Goal: Task Accomplishment & Management: Complete application form

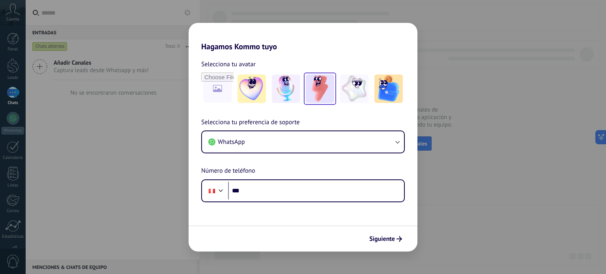
click at [310, 93] on img at bounding box center [320, 89] width 28 height 28
click at [274, 121] on span "Selecciona tu preferencia de soporte" at bounding box center [250, 122] width 99 height 10
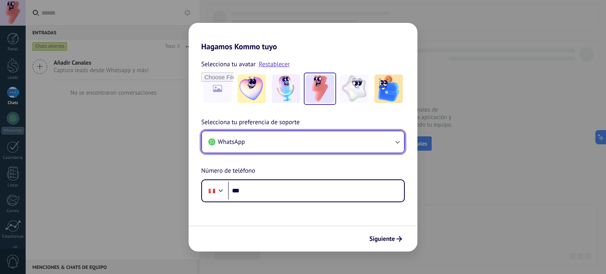
click at [282, 141] on button "WhatsApp" at bounding box center [303, 141] width 202 height 21
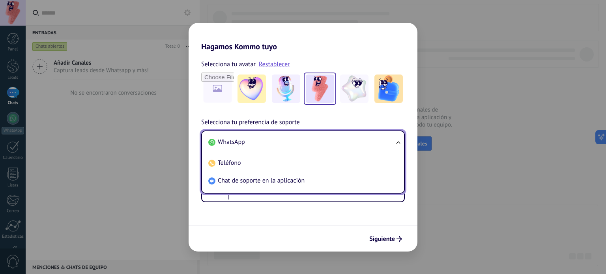
click at [281, 141] on li "WhatsApp" at bounding box center [301, 142] width 192 height 18
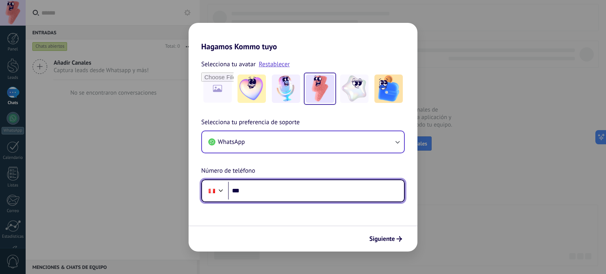
click at [277, 185] on input "***" at bounding box center [316, 191] width 176 height 18
click at [320, 192] on input "*******" at bounding box center [316, 191] width 176 height 18
click at [284, 185] on input "**********" at bounding box center [316, 191] width 176 height 18
type input "**********"
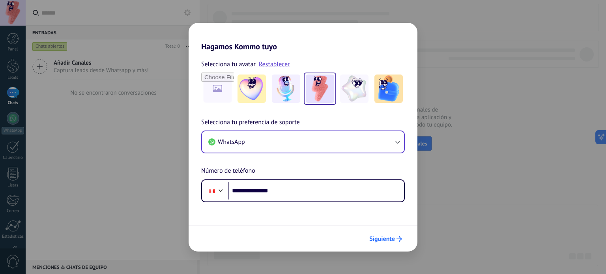
click at [383, 236] on span "Siguiente" at bounding box center [382, 239] width 26 height 6
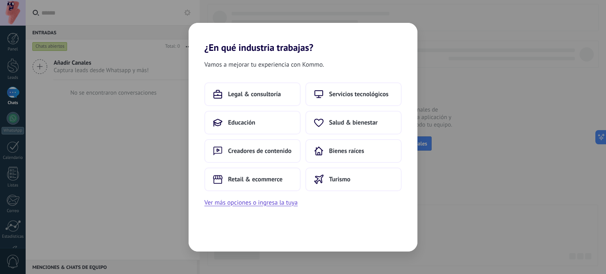
click at [252, 65] on span "Vamos a mejorar tu experiencia con Kommo." at bounding box center [263, 65] width 119 height 10
click at [273, 177] on span "Retail & ecommerce" at bounding box center [255, 179] width 54 height 8
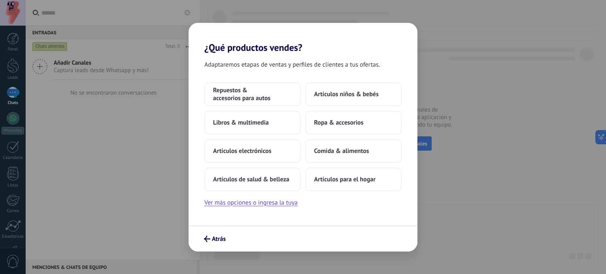
click at [306, 64] on span "Adaptaremos etapas de ventas y perfiles de clientes a tus ofertas." at bounding box center [291, 65] width 175 height 10
click at [197, 151] on div "Repuestos & accesorios para autos Artículos niños & bebés Libros & multimedia R…" at bounding box center [302, 144] width 229 height 125
click at [345, 200] on div "Repuestos & accesorios para autos Artículos niños & bebés Libros & multimedia R…" at bounding box center [302, 144] width 229 height 125
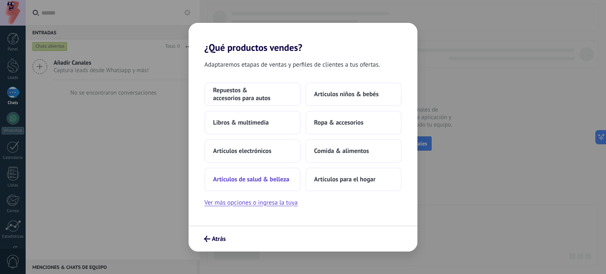
click at [257, 183] on button "Artículos de salud & belleza" at bounding box center [252, 180] width 96 height 24
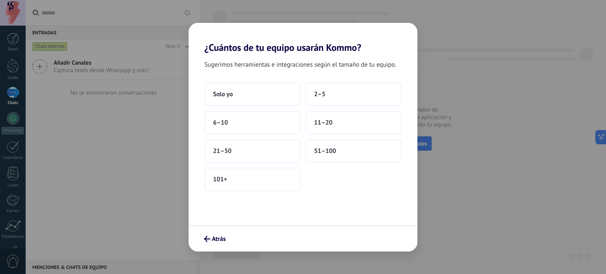
click at [320, 73] on div "Sugerimos herramientas e integraciones según el tamaño de tu equipo. Solo yo 2–…" at bounding box center [302, 139] width 229 height 172
click at [270, 122] on button "6–10" at bounding box center [252, 123] width 96 height 24
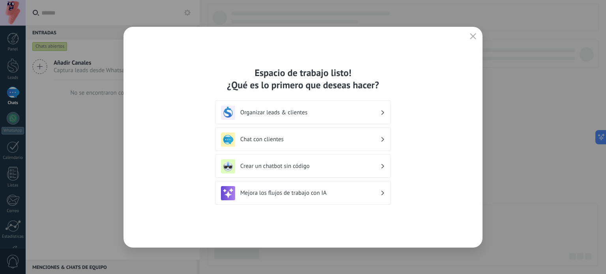
click at [331, 78] on div "Espacio de trabajo listo! ¿Qué es lo primero que deseas hacer?" at bounding box center [303, 79] width 176 height 24
click at [326, 84] on div "Espacio de trabajo listo! ¿Qué es lo primero que deseas hacer?" at bounding box center [303, 79] width 176 height 24
click at [306, 142] on h3 "Chat con clientes" at bounding box center [310, 139] width 140 height 7
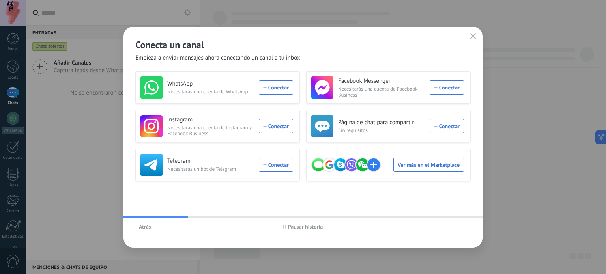
click at [145, 228] on span "Atrás" at bounding box center [145, 227] width 12 height 6
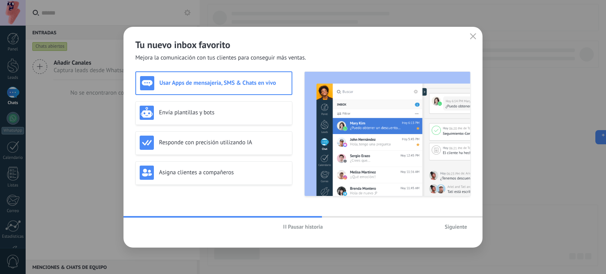
click at [285, 228] on use "button" at bounding box center [284, 227] width 3 height 4
click at [203, 119] on div "Envía plantillas y bots" at bounding box center [213, 113] width 157 height 24
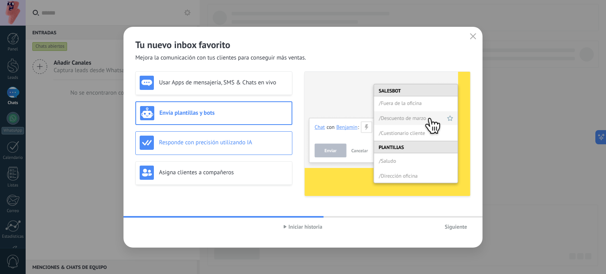
click at [214, 142] on h3 "Responde con precisión utilizando IA" at bounding box center [223, 142] width 129 height 7
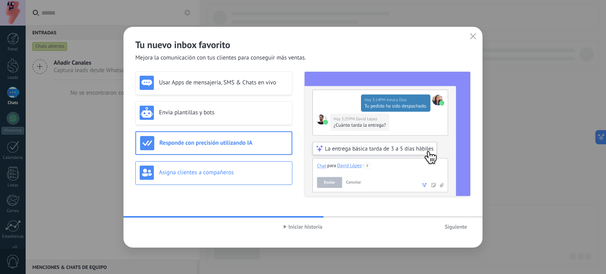
click at [213, 164] on div "Asigna clientes a compañeros" at bounding box center [213, 173] width 157 height 24
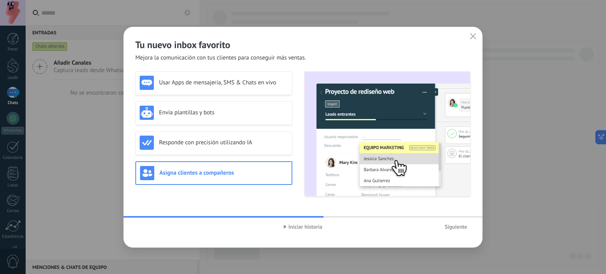
click at [222, 127] on div "Usar Apps de mensajería, SMS & Chats en vivo Envía plantillas y bots Responde c…" at bounding box center [213, 133] width 157 height 125
click at [228, 114] on h3 "Envía plantillas y bots" at bounding box center [223, 112] width 129 height 7
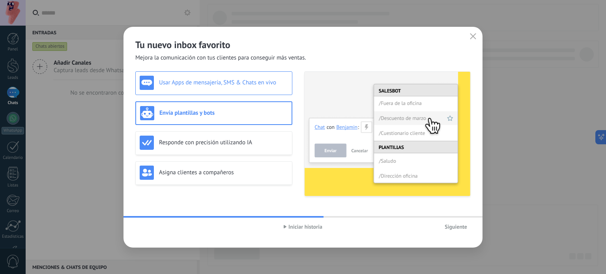
click at [227, 89] on div "Usar Apps de mensajería, SMS & Chats en vivo" at bounding box center [214, 83] width 148 height 14
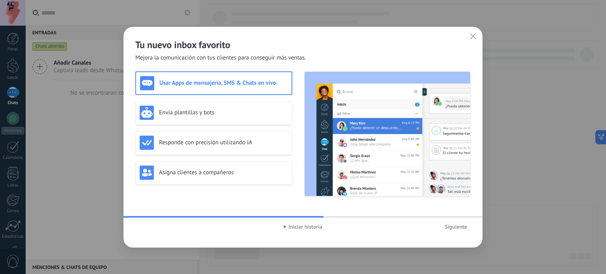
click at [319, 229] on span "Iniciar historia" at bounding box center [305, 227] width 34 height 6
click at [449, 229] on span "Siguiente" at bounding box center [455, 227] width 22 height 6
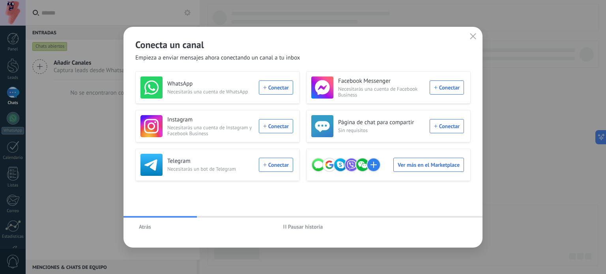
click at [308, 225] on span "Pausar historia" at bounding box center [305, 227] width 35 height 6
click at [202, 61] on div "Conecta un canal Empieza a enviar mensajes ahora conectando un canal a tu inbox…" at bounding box center [302, 137] width 359 height 221
click at [279, 86] on div "WhatsApp Necesitarás una cuenta de WhatsApp Conectar" at bounding box center [216, 87] width 153 height 22
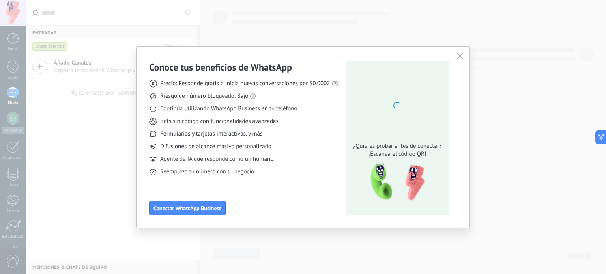
click at [259, 103] on div "Precio: Responde gratis o inicia nuevas conversaciones por $0.0002 Riesgo de nú…" at bounding box center [243, 124] width 189 height 102
click at [216, 89] on div "Precio: Responde gratis o inicia nuevas conversaciones por $0.0002 Riesgo de nú…" at bounding box center [243, 124] width 189 height 102
click at [214, 95] on span "Riesgo de número bloqueado: Bajo" at bounding box center [204, 96] width 88 height 8
click at [227, 108] on span "Continúa utilizando WhatsApp Business en tu teléfono" at bounding box center [228, 109] width 137 height 8
click at [207, 123] on span "Bots sin código con funcionalidades avanzadas" at bounding box center [219, 121] width 118 height 8
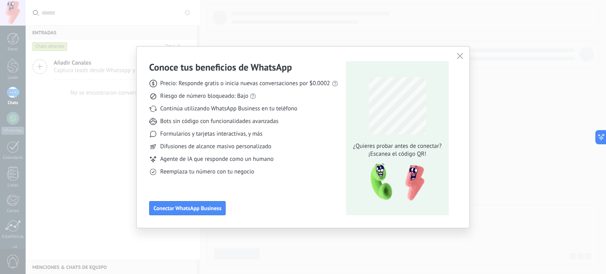
click at [203, 137] on span "Formularios y tarjetas interactivas, y más" at bounding box center [211, 134] width 102 height 8
click at [204, 148] on span "Difusiones de alcance masivo personalizado" at bounding box center [215, 147] width 111 height 8
click at [216, 158] on span "Agente de IA que responde como un humano" at bounding box center [216, 159] width 113 height 8
click at [217, 159] on span "Agente de IA que responde como un humano" at bounding box center [216, 159] width 113 height 8
click at [234, 184] on div "Conoce tus beneficios de WhatsApp Precio: Responde gratis o inicia nuevas conve…" at bounding box center [243, 138] width 189 height 154
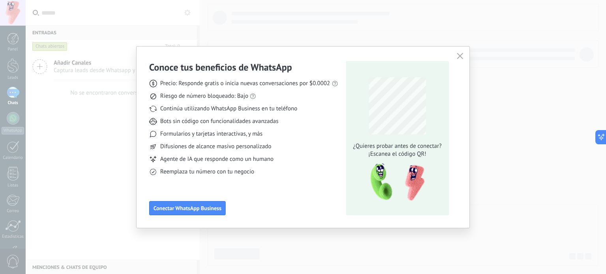
click at [388, 156] on span "¡Escanea el código QR!" at bounding box center [396, 154] width 93 height 8
click at [282, 189] on div "Conoce tus beneficios de WhatsApp Precio: Responde gratis o inicia nuevas conve…" at bounding box center [243, 138] width 189 height 154
click at [263, 173] on div "Reemplaza tu número con tu negocio" at bounding box center [243, 172] width 189 height 8
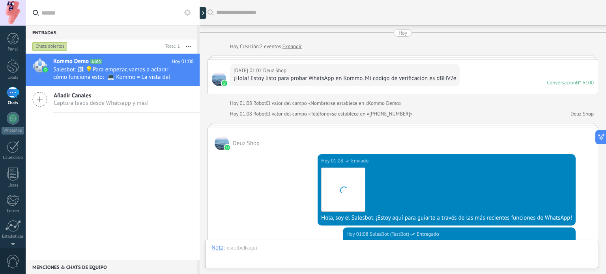
scroll to position [247, 0]
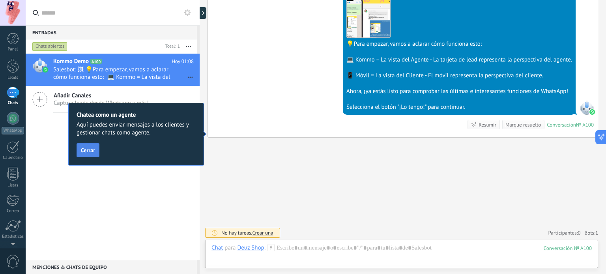
click at [92, 152] on span "Cerrar" at bounding box center [88, 150] width 14 height 6
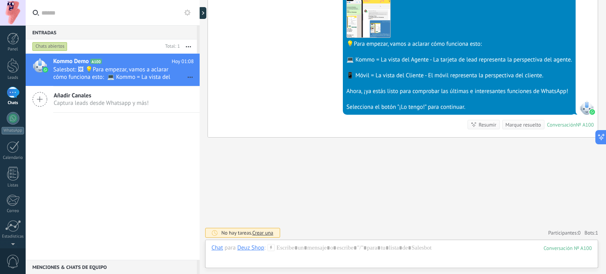
click at [130, 157] on div "Kommo Demo A100 [DATE] 01:08 Salesbot: 🖼 💡Para empezar, vamos a aclarar cómo fu…" at bounding box center [113, 157] width 174 height 206
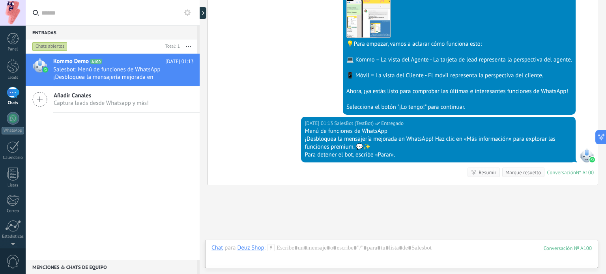
scroll to position [295, 0]
